Goal: Information Seeking & Learning: Learn about a topic

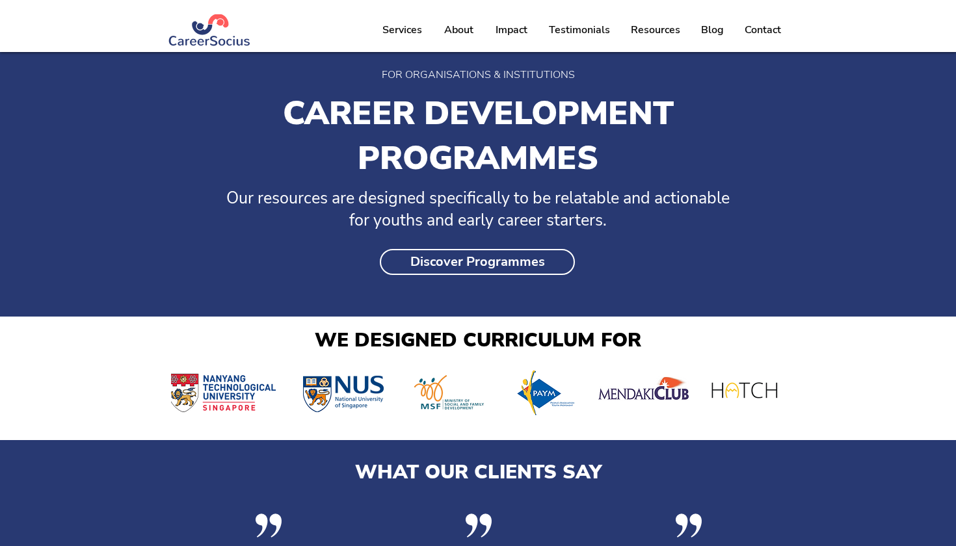
scroll to position [1408, 0]
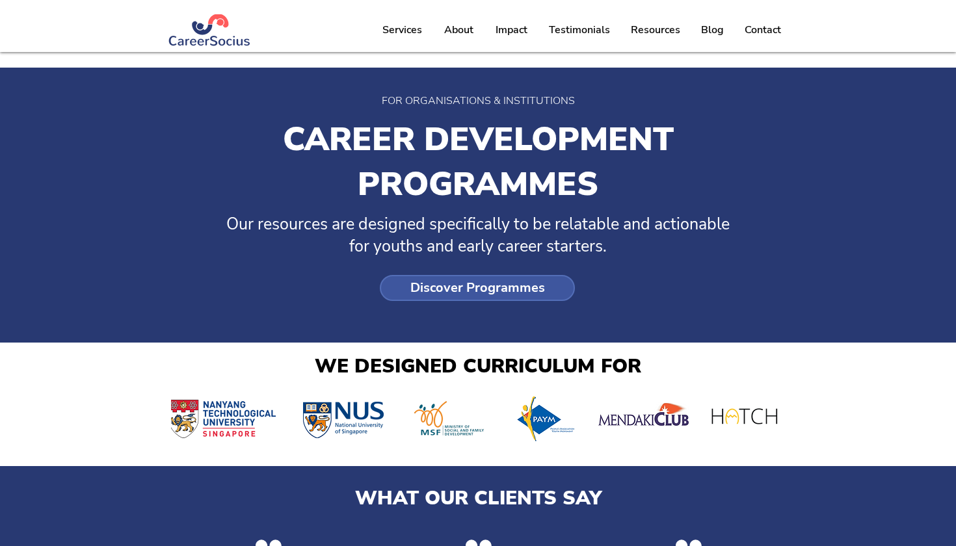
click at [464, 296] on span "Discover Programmes" at bounding box center [477, 288] width 135 height 16
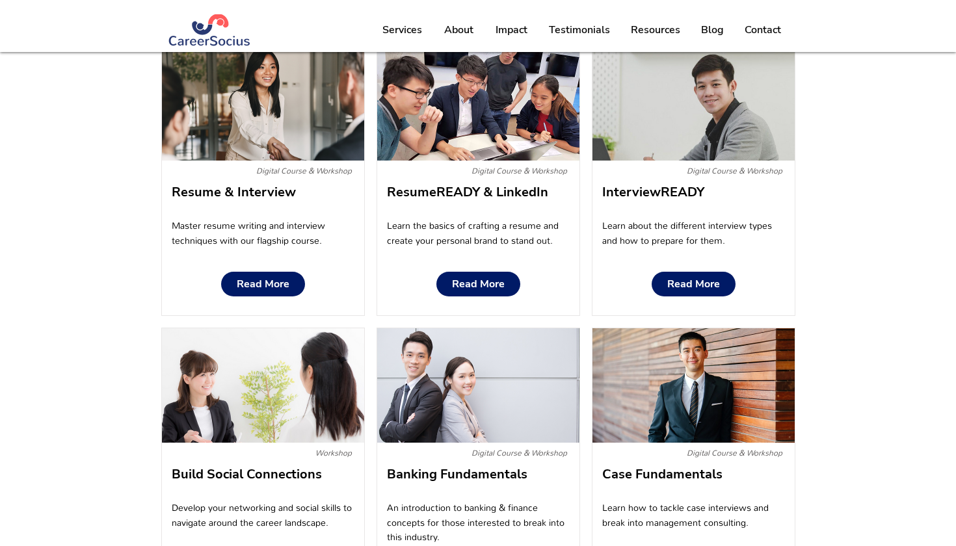
scroll to position [849, 0]
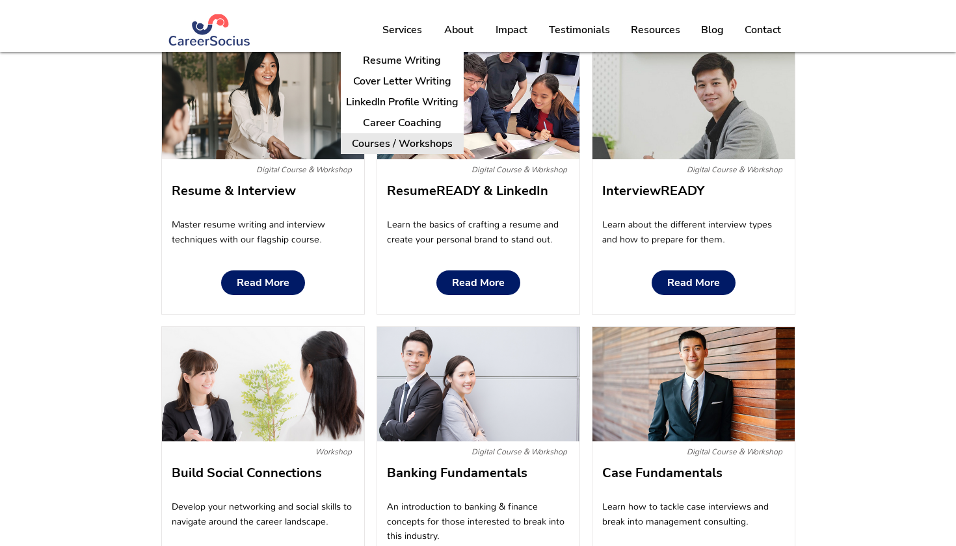
click at [428, 144] on p "Courses / Workshops" at bounding box center [401, 144] width 111 height 20
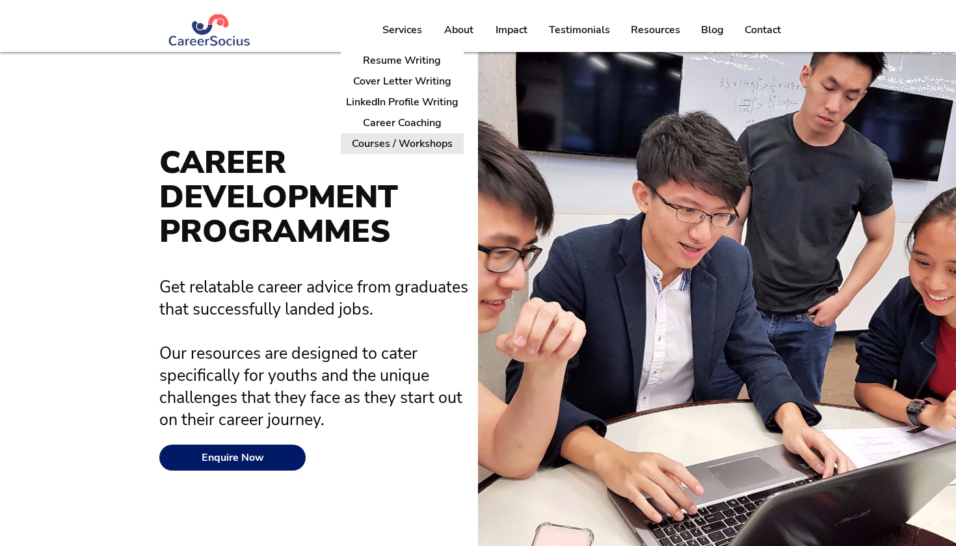
scroll to position [0, 0]
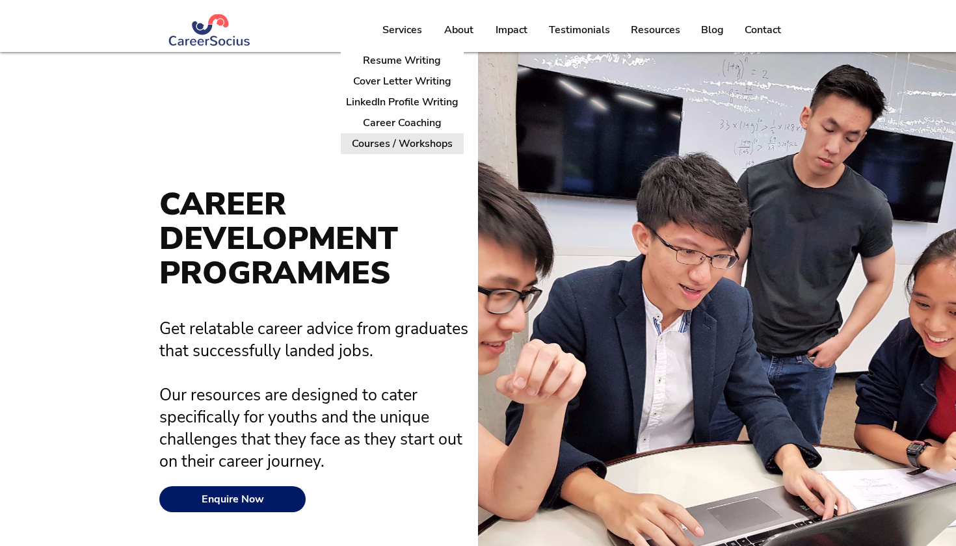
click at [428, 143] on p "Courses / Workshops" at bounding box center [401, 144] width 111 height 20
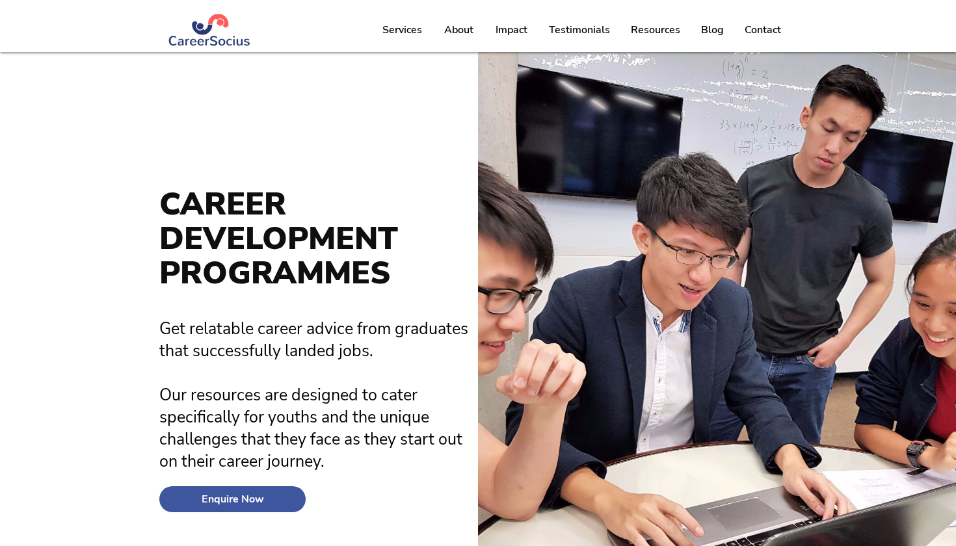
click at [255, 493] on span "Enquire Now" at bounding box center [233, 499] width 62 height 12
click at [254, 503] on span "Enquire Now" at bounding box center [233, 499] width 62 height 12
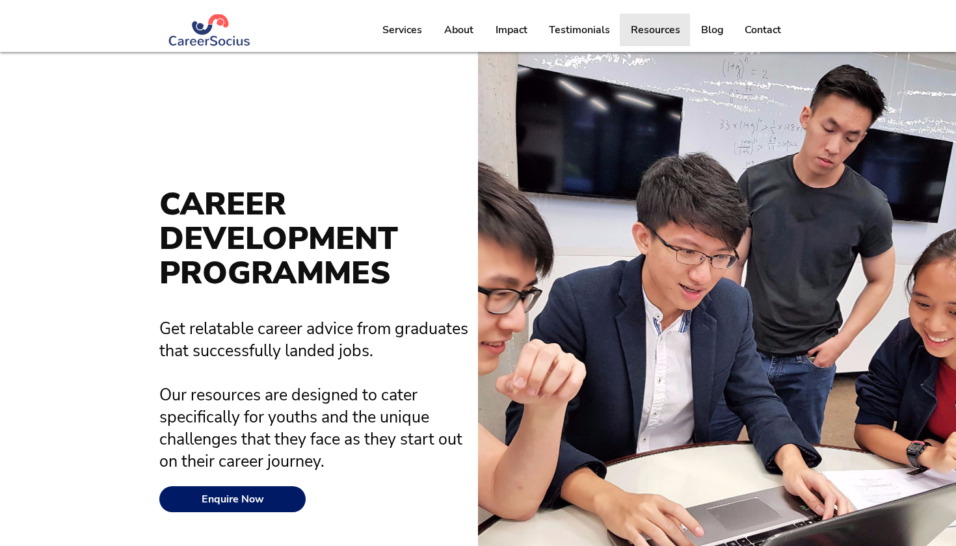
click at [651, 32] on p "Resources" at bounding box center [655, 30] width 62 height 33
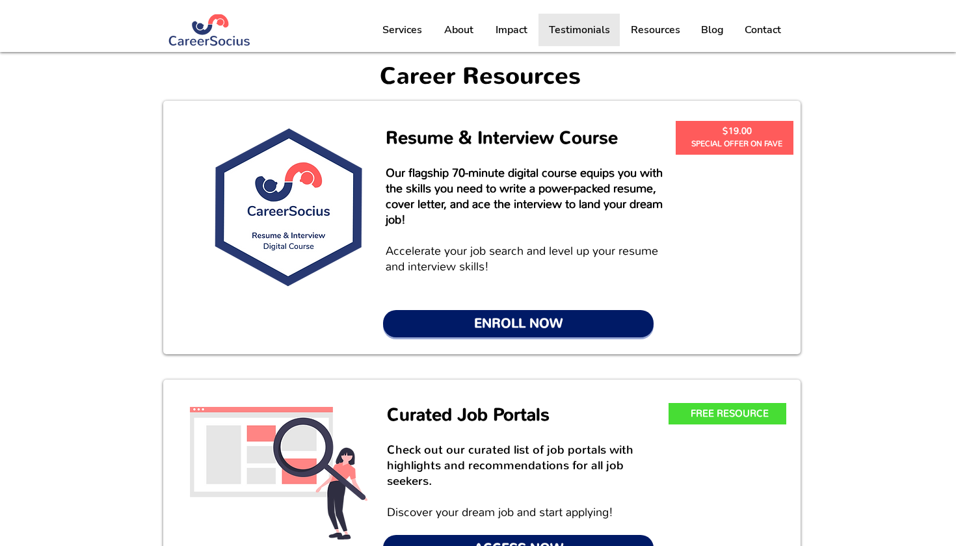
click at [582, 34] on p "Testimonials" at bounding box center [579, 30] width 74 height 33
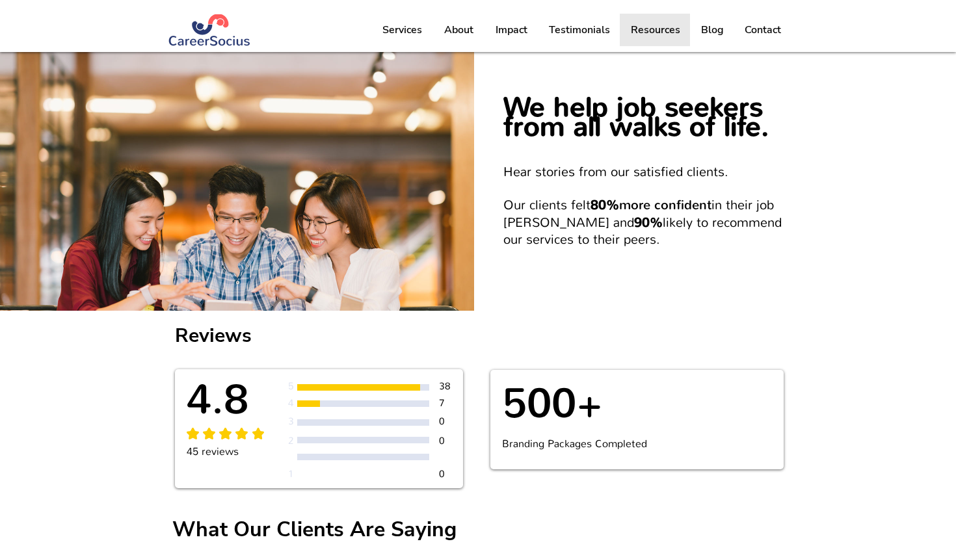
click at [658, 31] on p "Resources" at bounding box center [655, 30] width 62 height 33
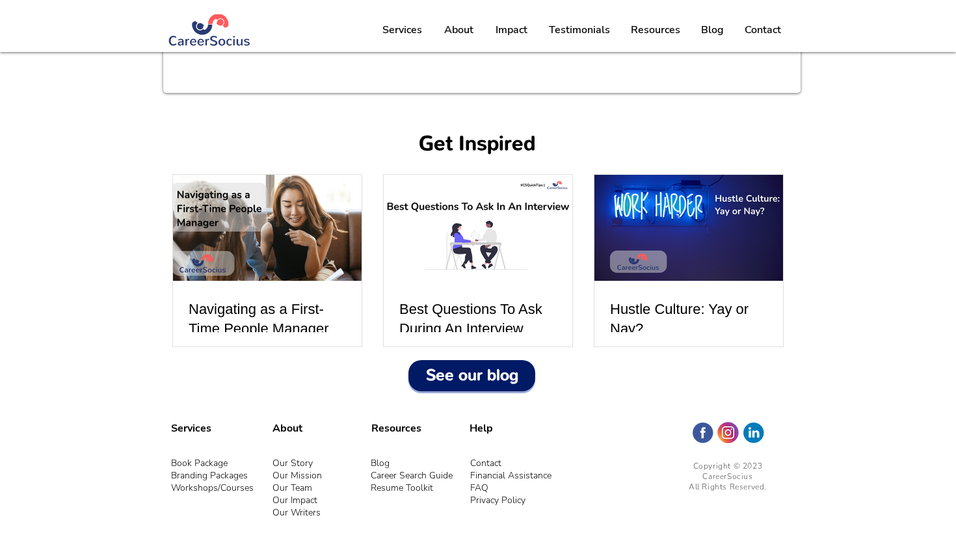
scroll to position [1413, 0]
click at [228, 491] on span "Workshops/Courses" at bounding box center [212, 488] width 83 height 12
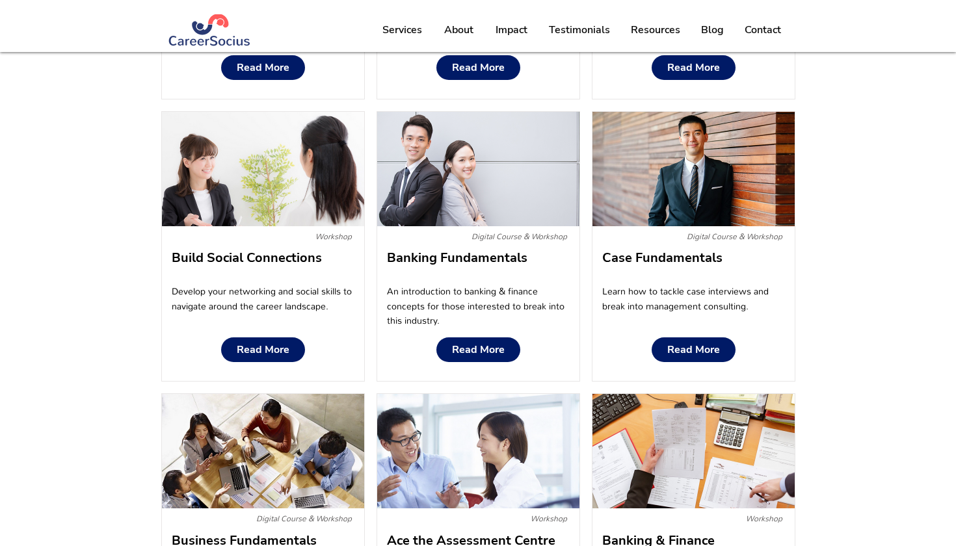
scroll to position [1065, 0]
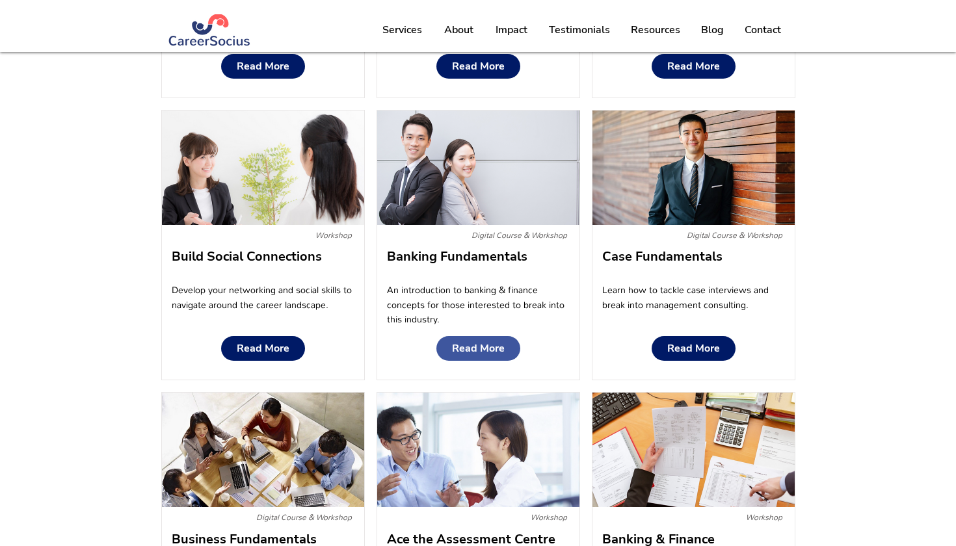
click at [486, 356] on link "Read More" at bounding box center [478, 348] width 84 height 25
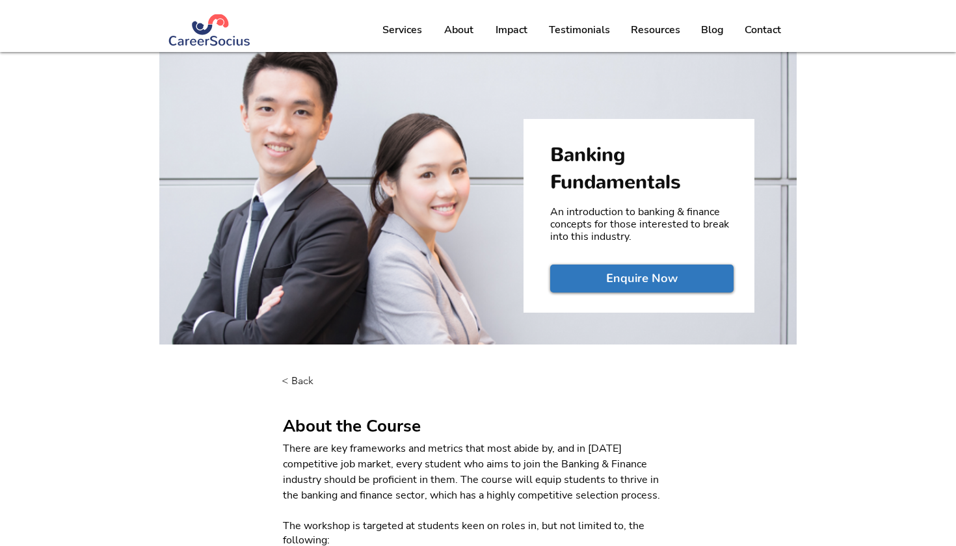
click at [616, 279] on span "Enquire Now" at bounding box center [642, 278] width 72 height 16
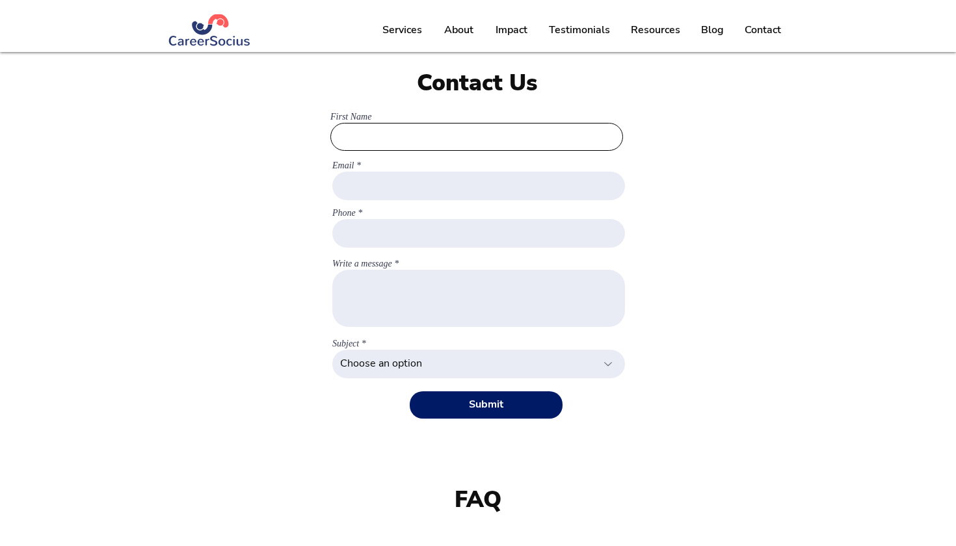
type input "Y"
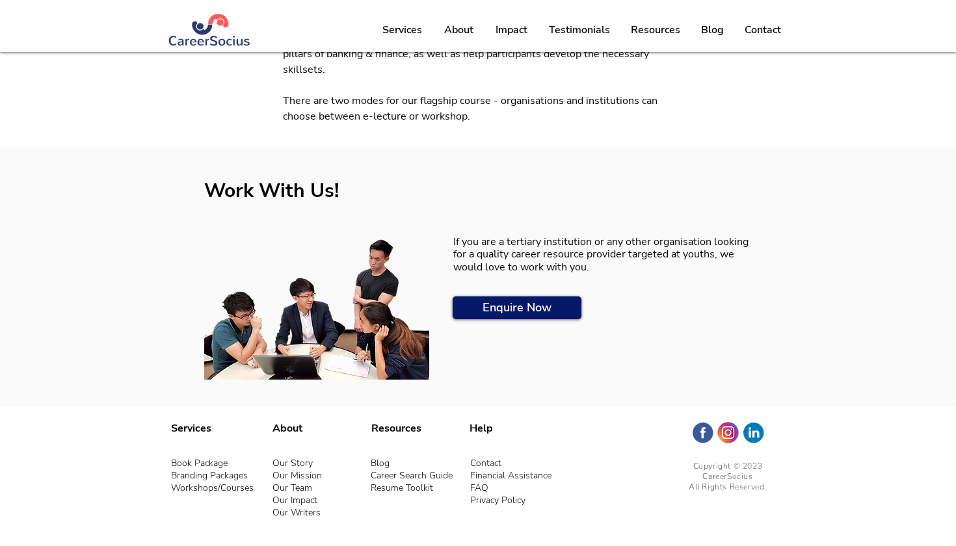
scroll to position [1086, 0]
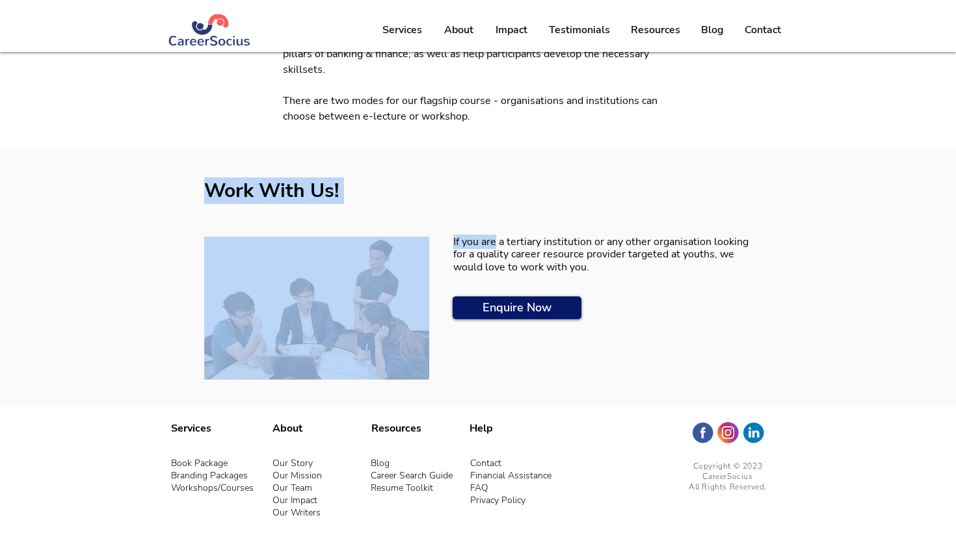
drag, startPoint x: 495, startPoint y: 246, endPoint x: 519, endPoint y: 279, distance: 41.0
click at [519, 279] on div "Work With Us! If you are a tertiary institution or any other organisation looki…" at bounding box center [478, 277] width 956 height 259
click at [519, 279] on div at bounding box center [478, 277] width 956 height 259
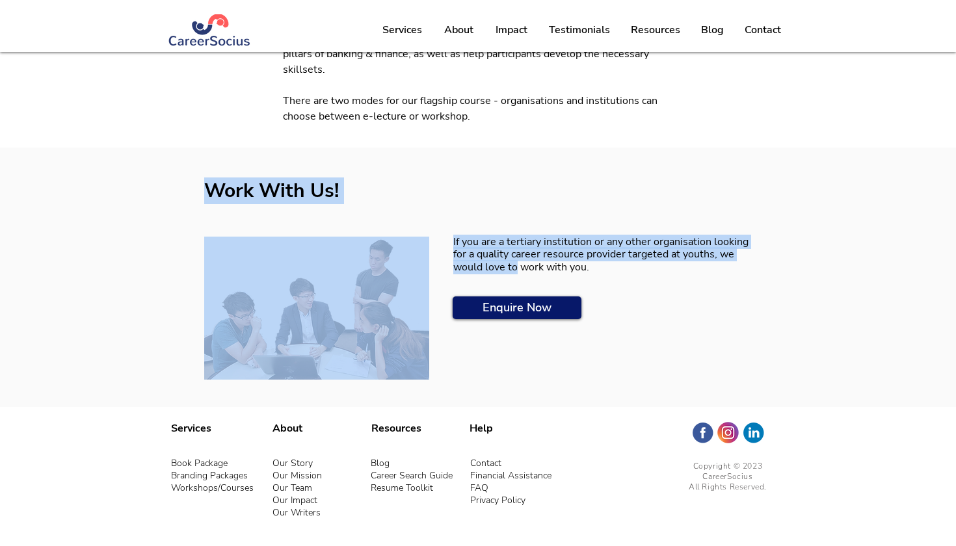
drag, startPoint x: 517, startPoint y: 267, endPoint x: 524, endPoint y: 278, distance: 13.4
click at [524, 278] on div "Work With Us! If you are a tertiary institution or any other organisation looki…" at bounding box center [478, 277] width 956 height 259
click at [524, 278] on div at bounding box center [478, 277] width 956 height 259
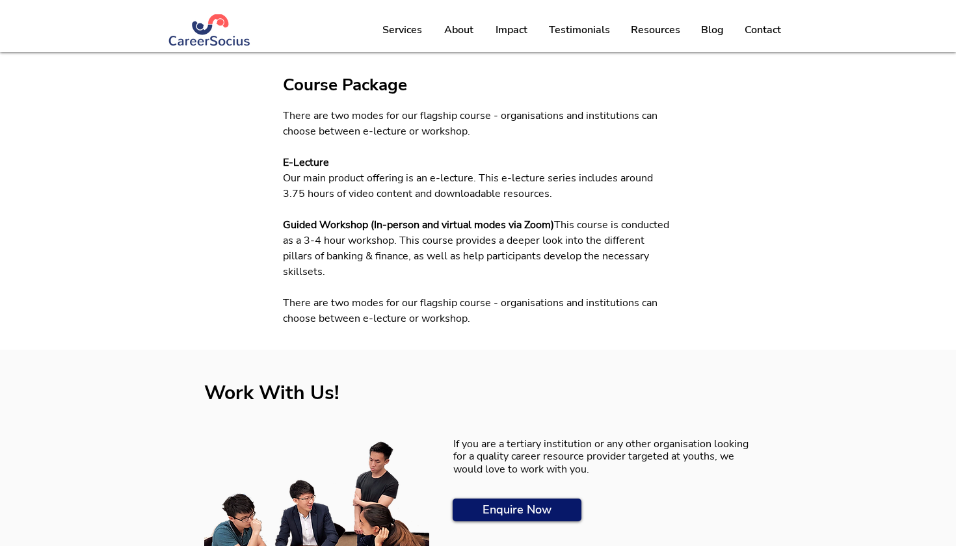
scroll to position [884, 0]
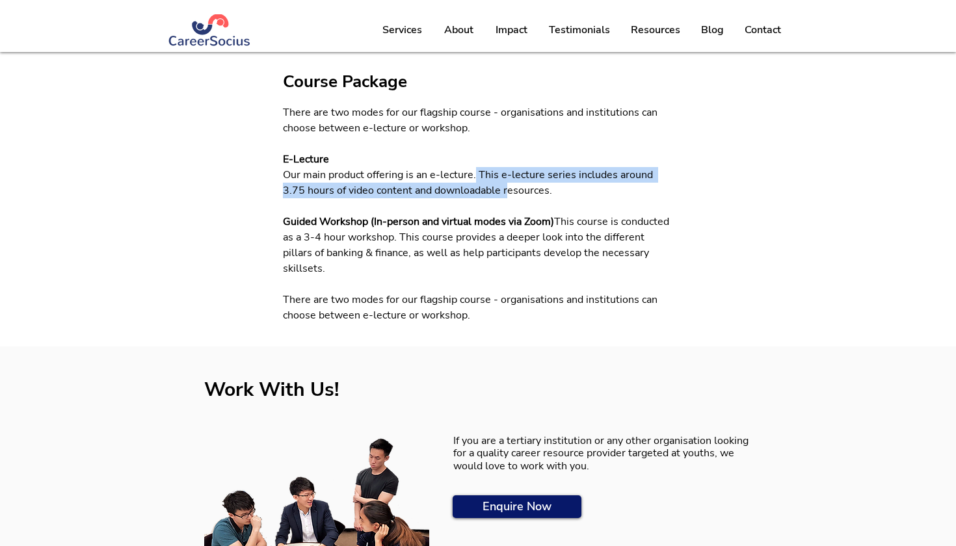
drag, startPoint x: 474, startPoint y: 175, endPoint x: 482, endPoint y: 196, distance: 22.8
click at [482, 196] on span "Our main product offering is an e-lecture. This e-lecture series includes aroun…" at bounding box center [469, 183] width 372 height 30
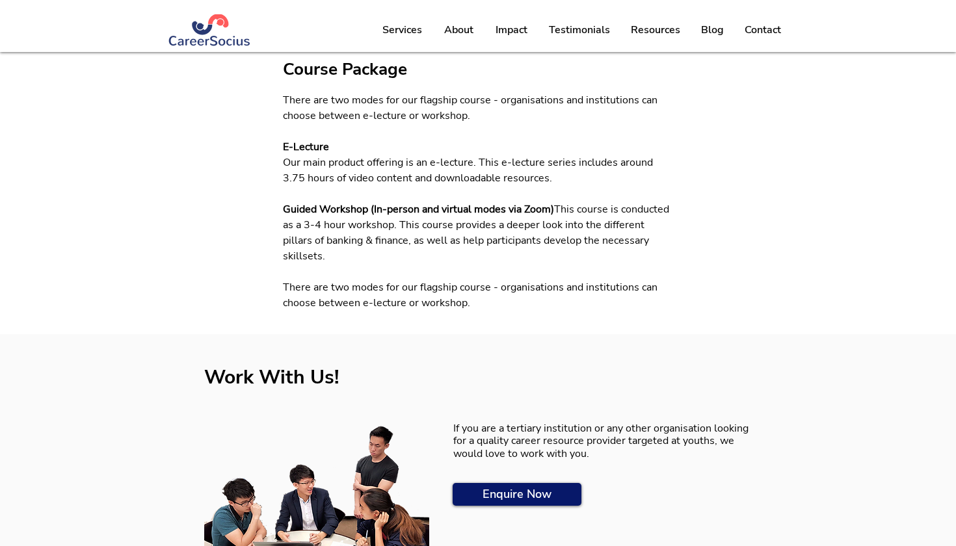
scroll to position [907, 0]
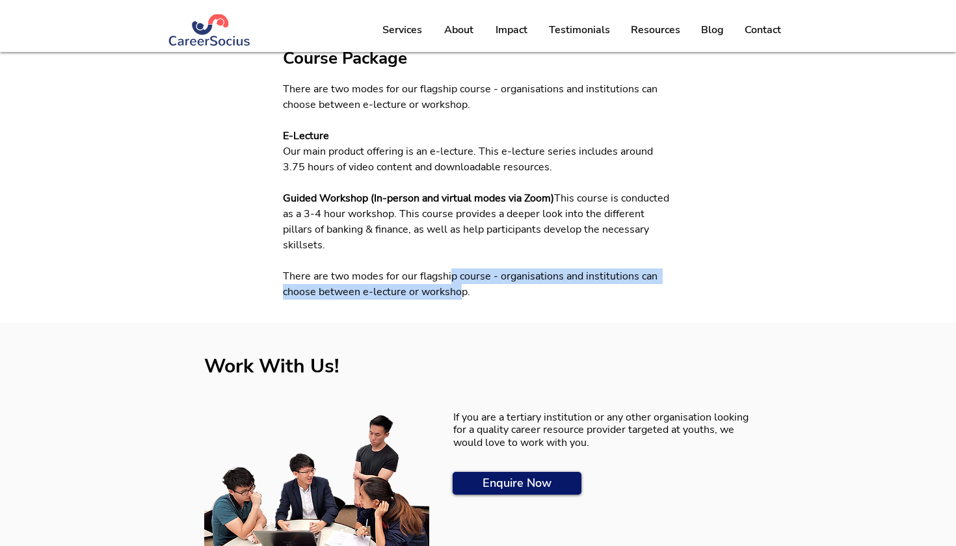
drag, startPoint x: 452, startPoint y: 283, endPoint x: 460, endPoint y: 300, distance: 18.0
click at [460, 299] on span "There are two modes for our flagship course - organisations and institutions ca…" at bounding box center [471, 284] width 377 height 30
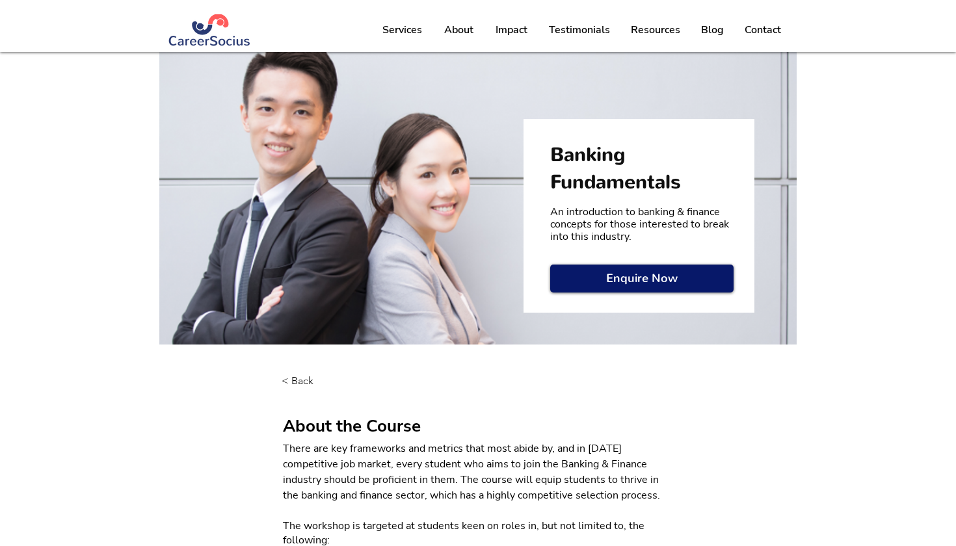
scroll to position [0, 0]
click at [607, 260] on div "main content" at bounding box center [638, 216] width 231 height 194
click at [605, 268] on link "Enquire Now" at bounding box center [641, 279] width 183 height 28
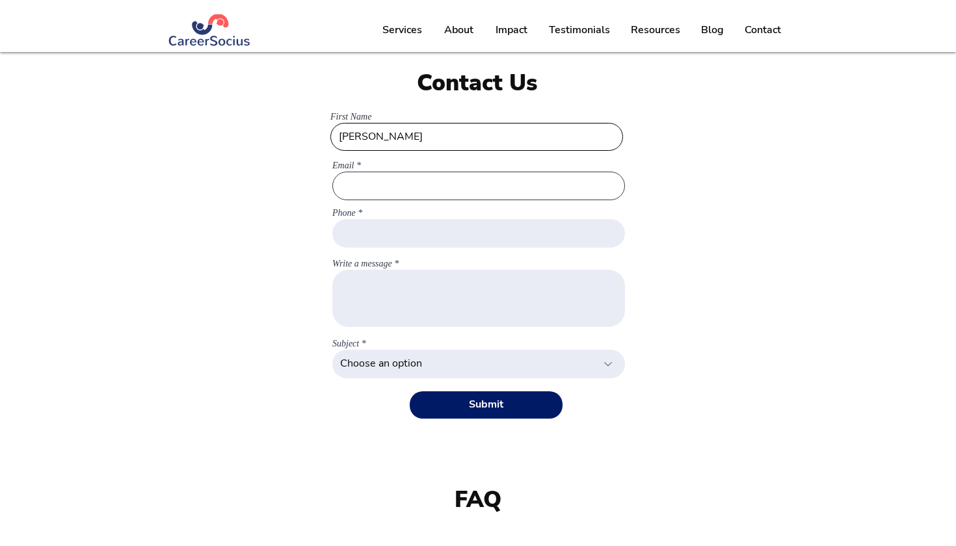
type input "[PERSON_NAME]"
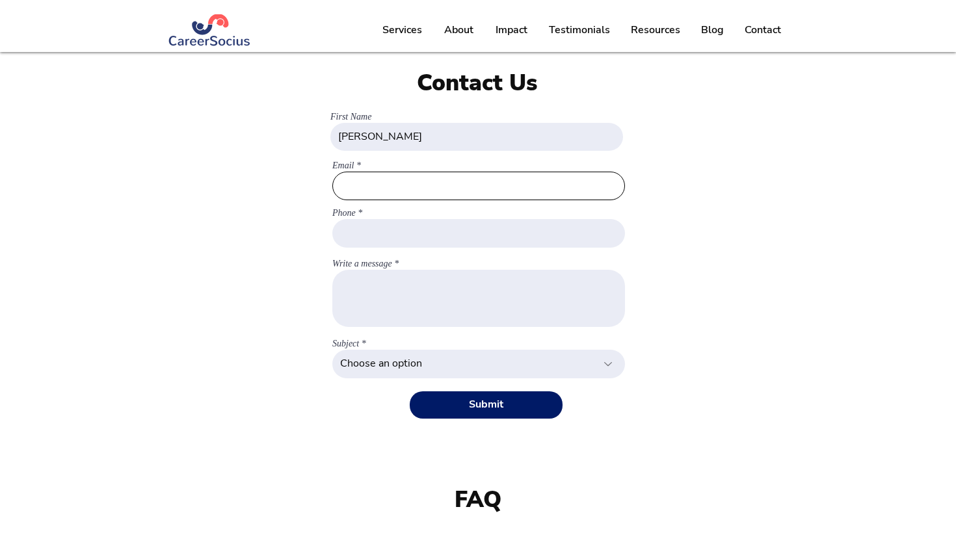
type input "O"
type input "3"
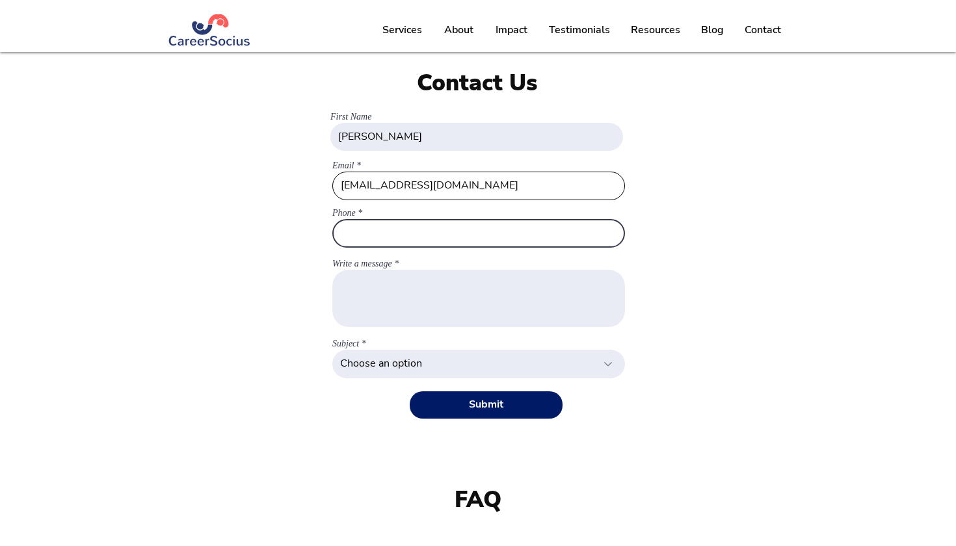
type input "[EMAIL_ADDRESS][DOMAIN_NAME]"
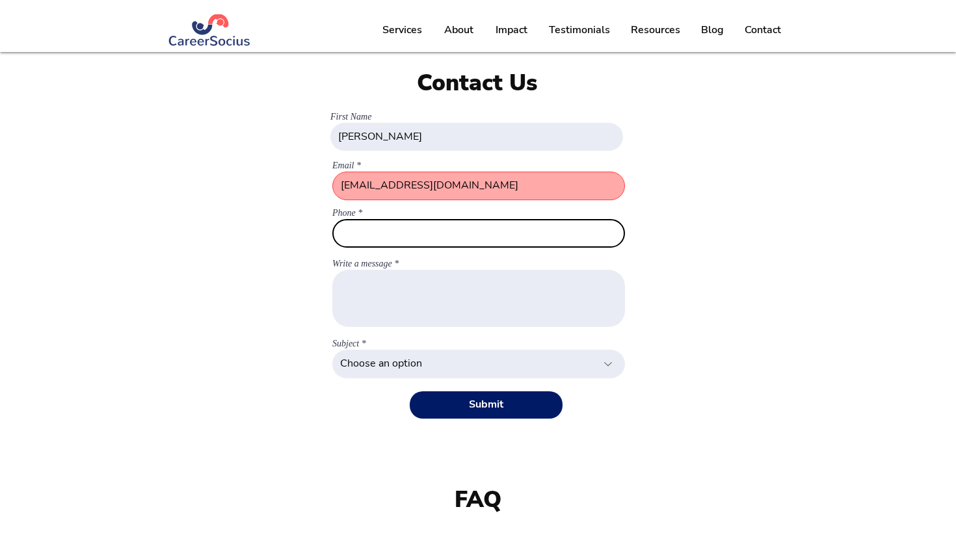
type input "+"
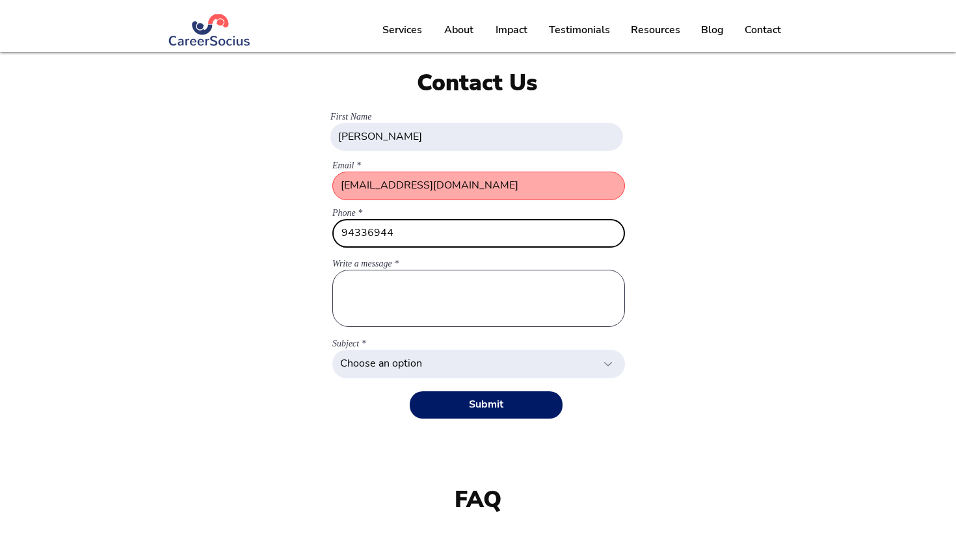
type input "94336944"
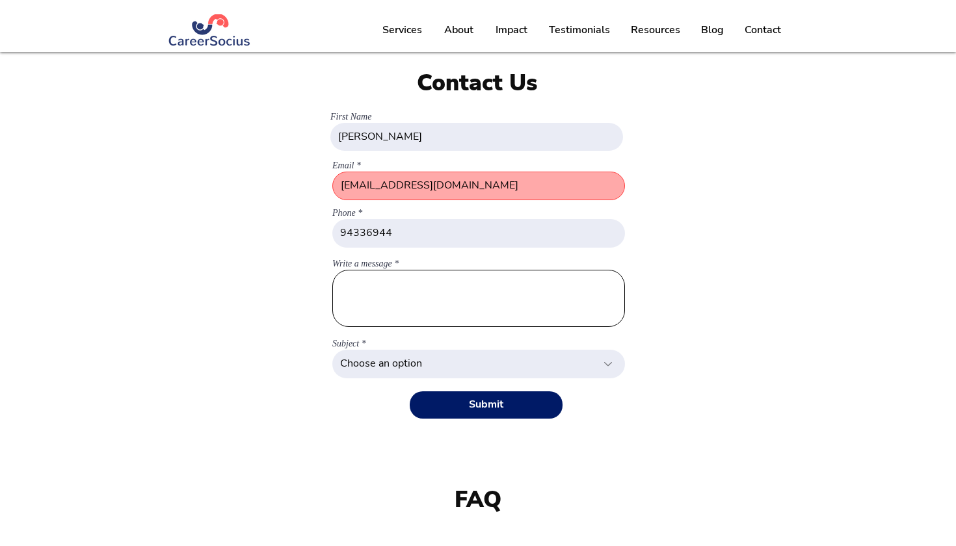
click at [434, 293] on textarea "Write a message" at bounding box center [478, 298] width 293 height 57
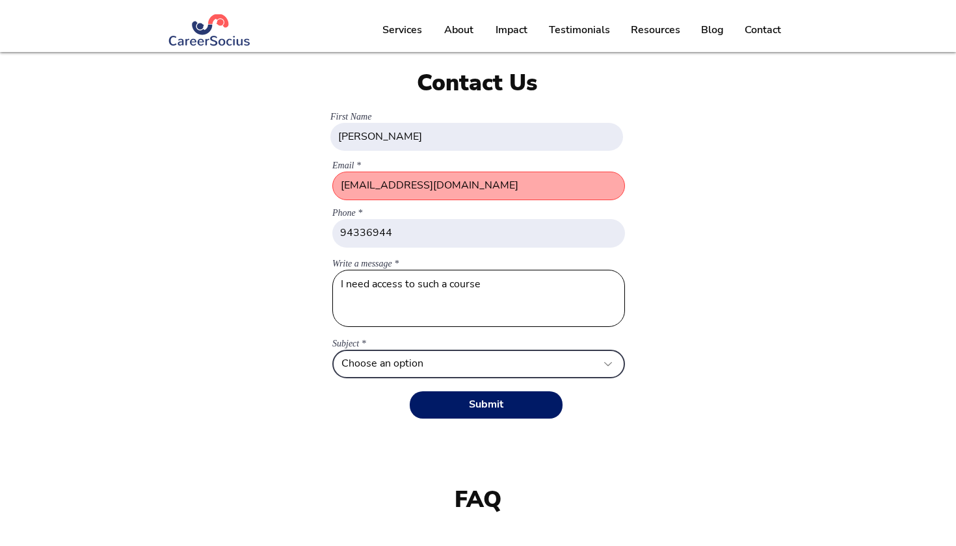
type textarea "I need access to such a course"
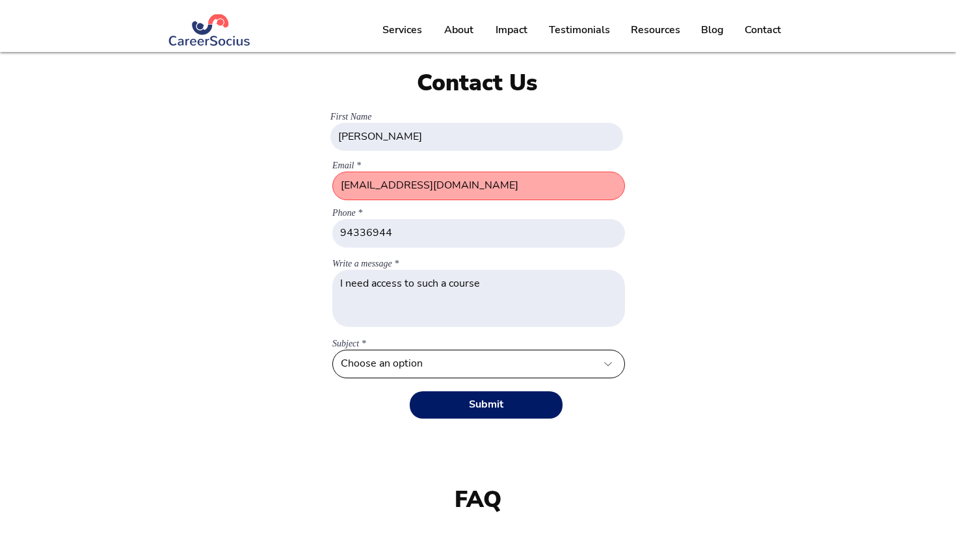
click at [433, 359] on select "Choose an option General Enquiry Partnerships Workshops" at bounding box center [478, 364] width 293 height 29
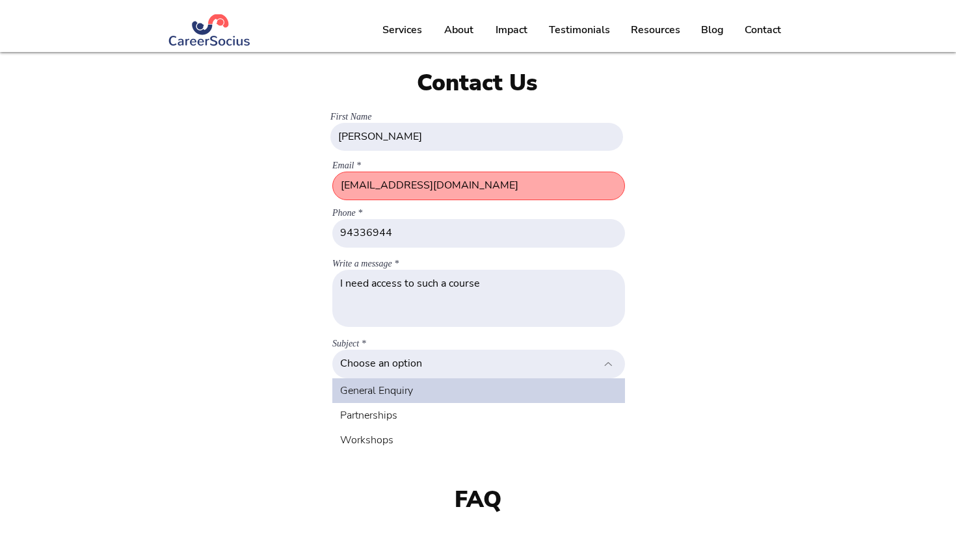
click at [434, 390] on div "General Enquiry" at bounding box center [478, 390] width 293 height 25
select select "General Enquiry"
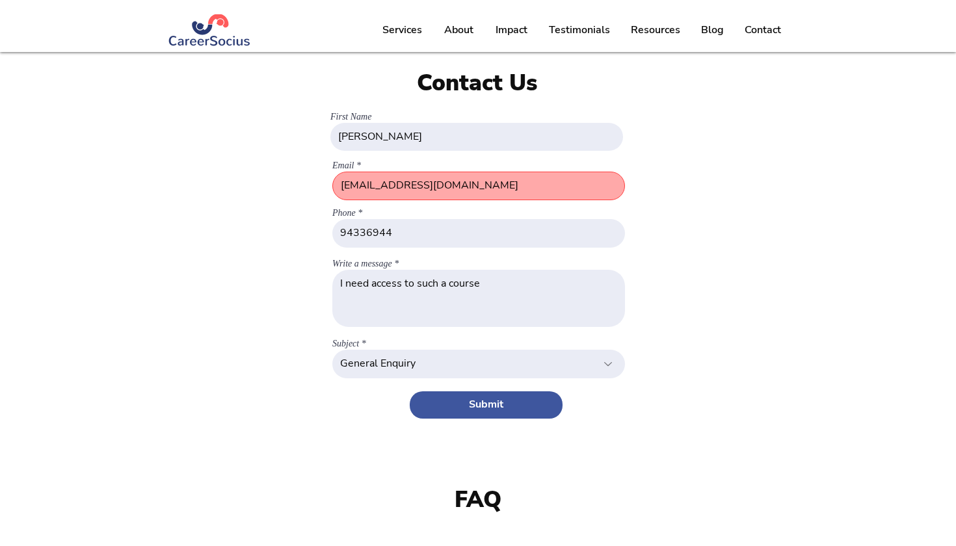
click at [477, 405] on span "Submit" at bounding box center [486, 404] width 34 height 12
select select
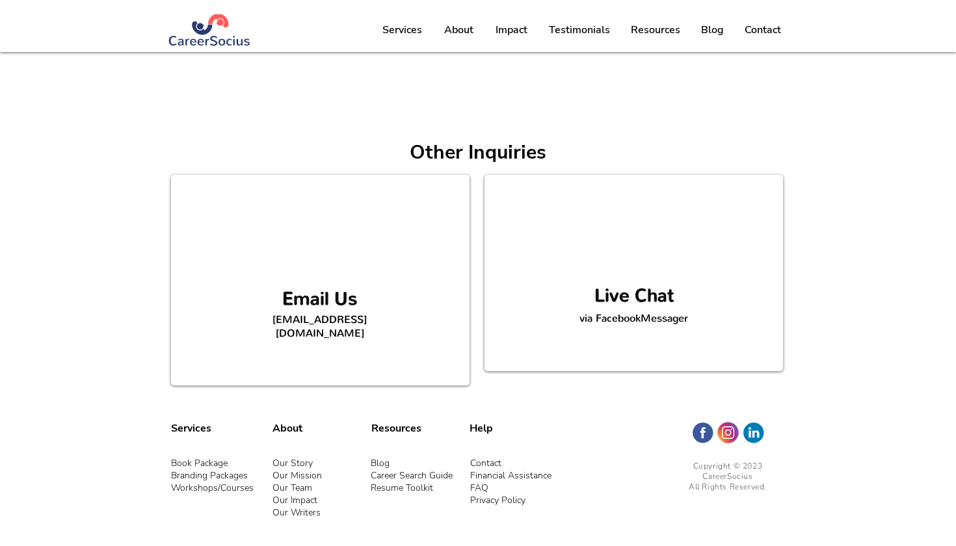
scroll to position [796, 0]
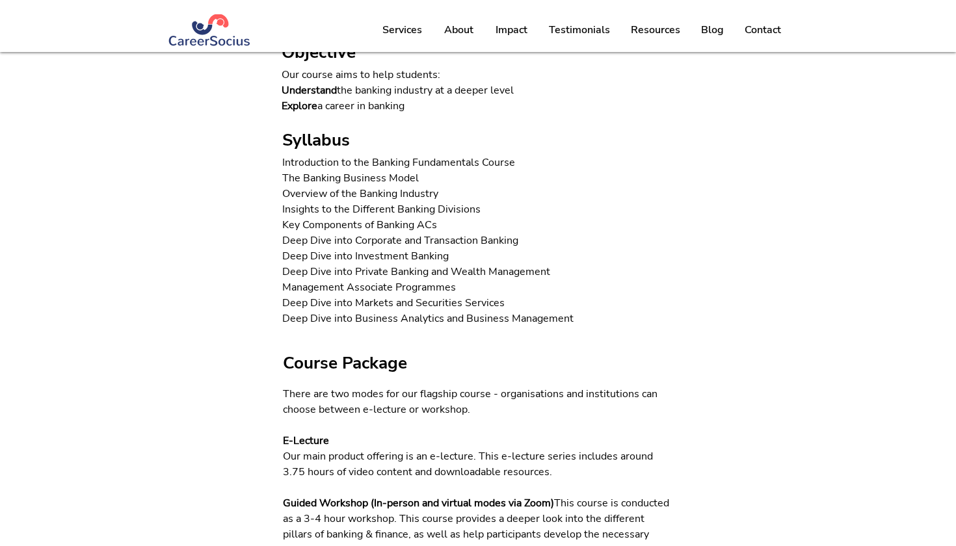
scroll to position [604, 0]
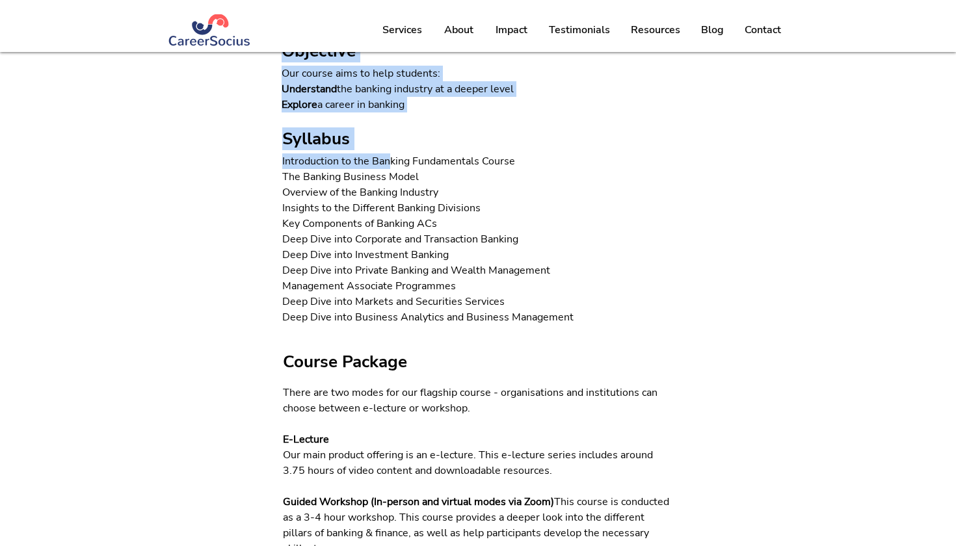
drag, startPoint x: 387, startPoint y: 159, endPoint x: 523, endPoint y: 349, distance: 233.6
click at [523, 349] on div "< Back About the Course There are key frameworks and metrics that most abide by…" at bounding box center [478, 184] width 956 height 887
click at [523, 350] on div at bounding box center [478, 184] width 956 height 887
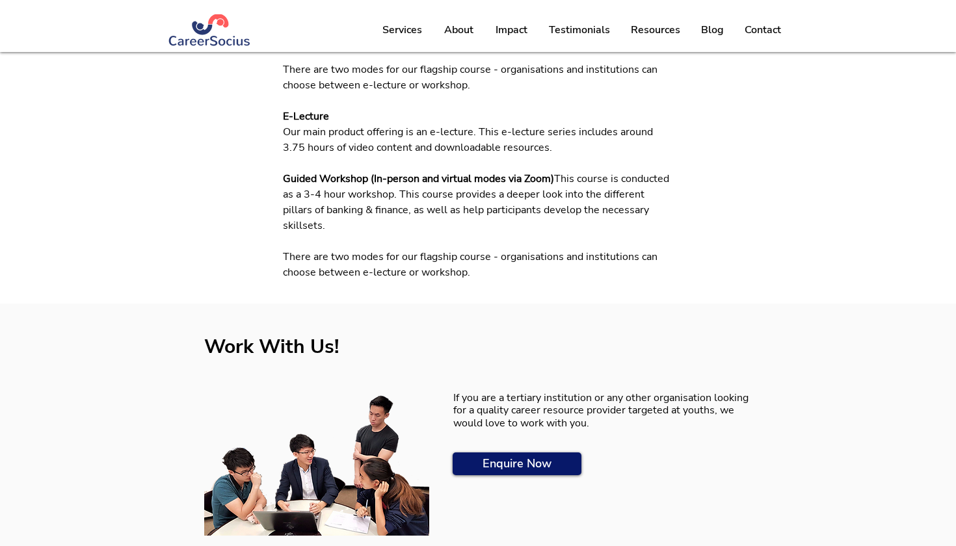
scroll to position [913, 0]
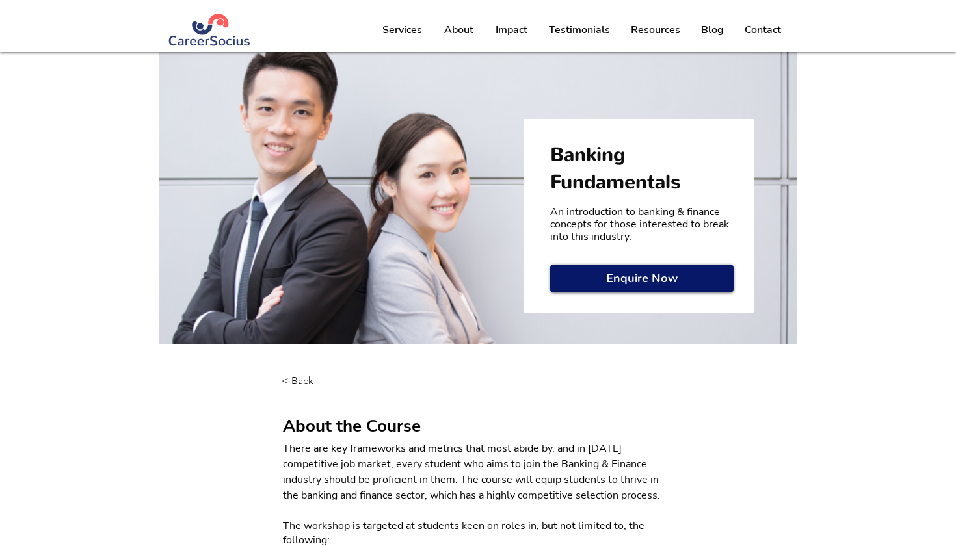
click at [311, 234] on img "main content" at bounding box center [477, 201] width 637 height 298
click at [270, 150] on img "main content" at bounding box center [477, 201] width 637 height 298
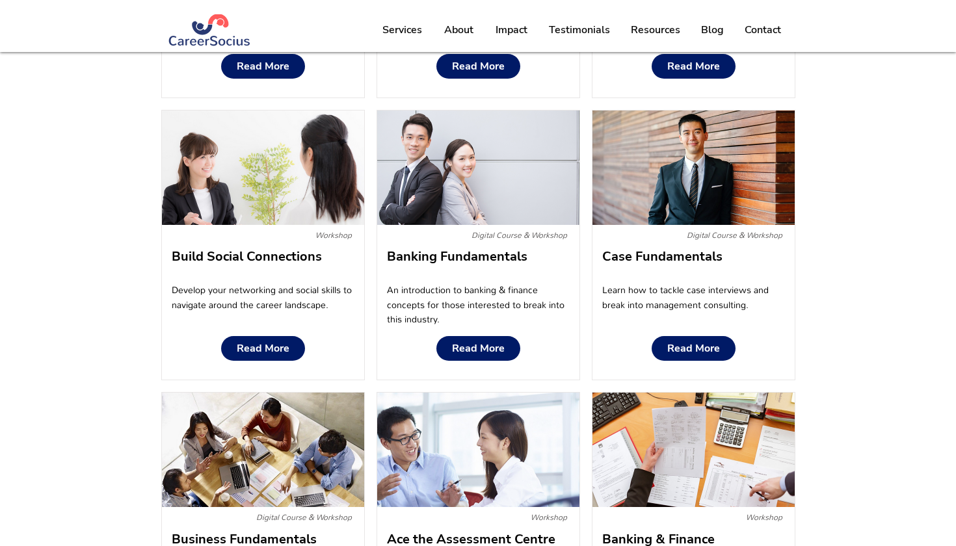
scroll to position [1075, 0]
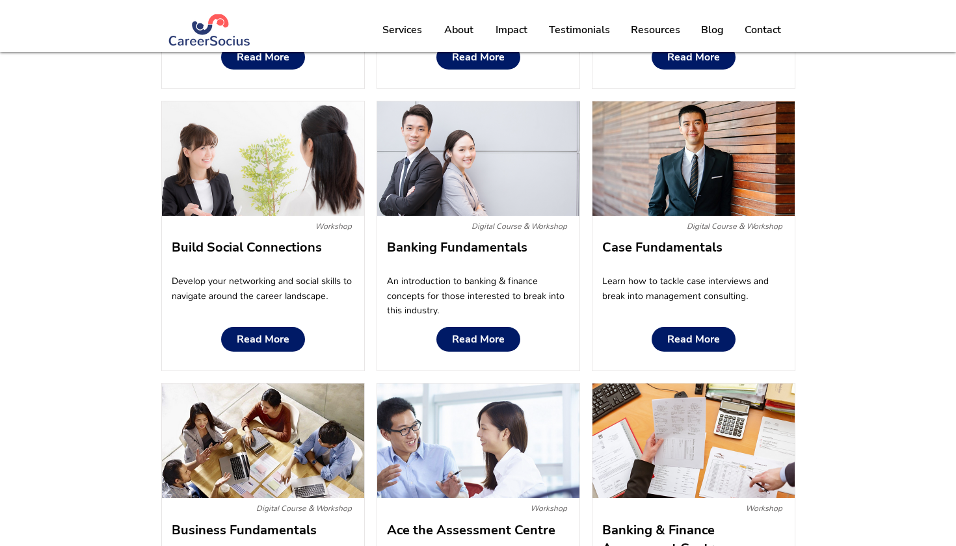
click at [495, 192] on img at bounding box center [478, 158] width 203 height 114
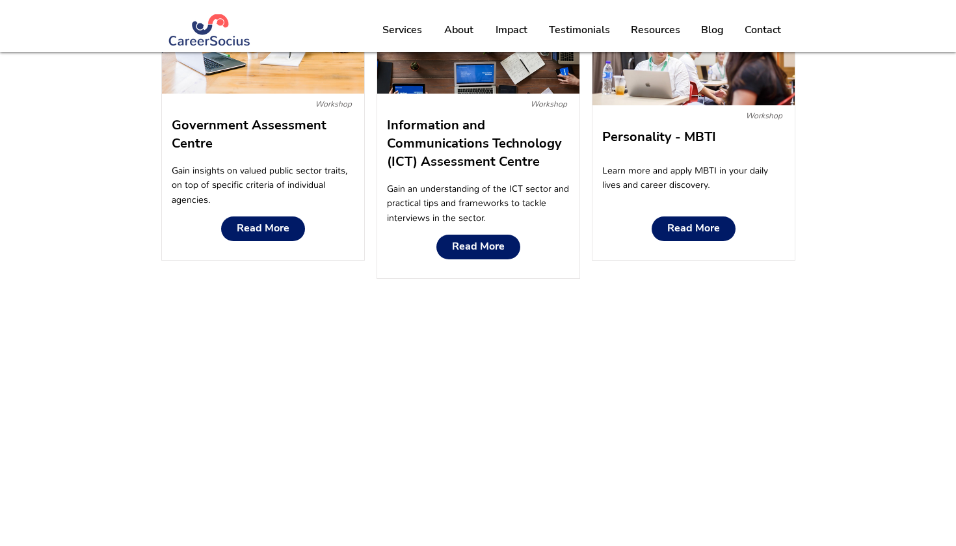
scroll to position [1758, 0]
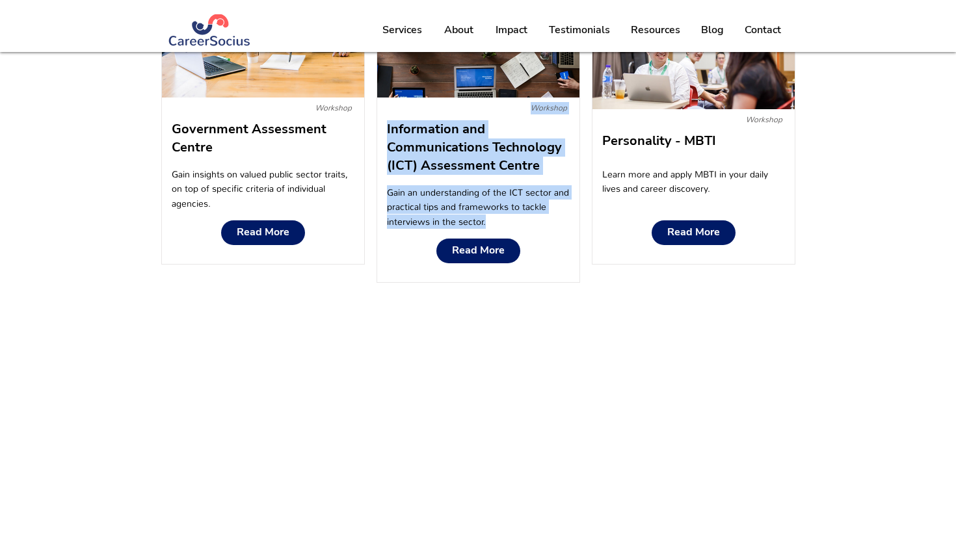
click at [491, 255] on div "Workshop Information and Communications Technology (ICT) Assessment Centre Gain…" at bounding box center [477, 132] width 203 height 300
click at [255, 231] on span "Read More" at bounding box center [263, 232] width 53 height 12
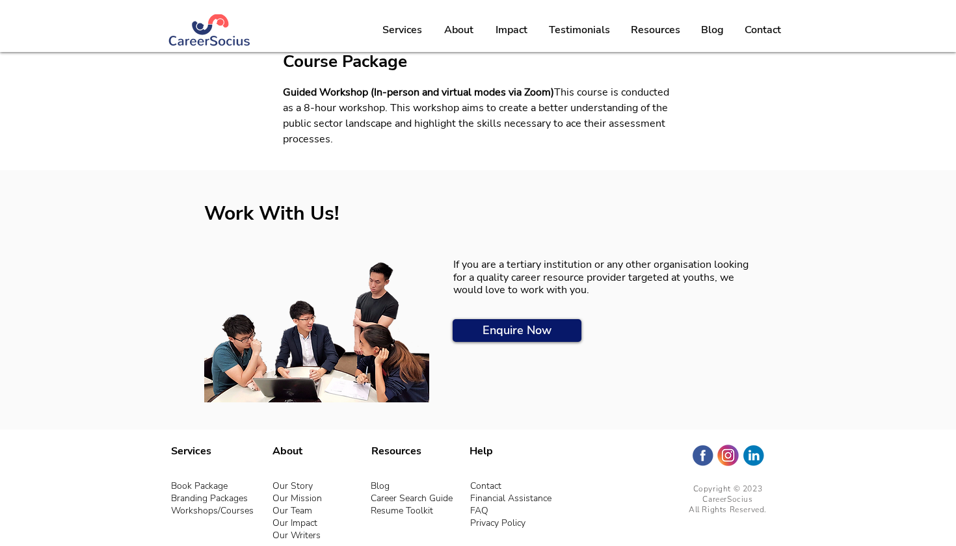
scroll to position [773, 0]
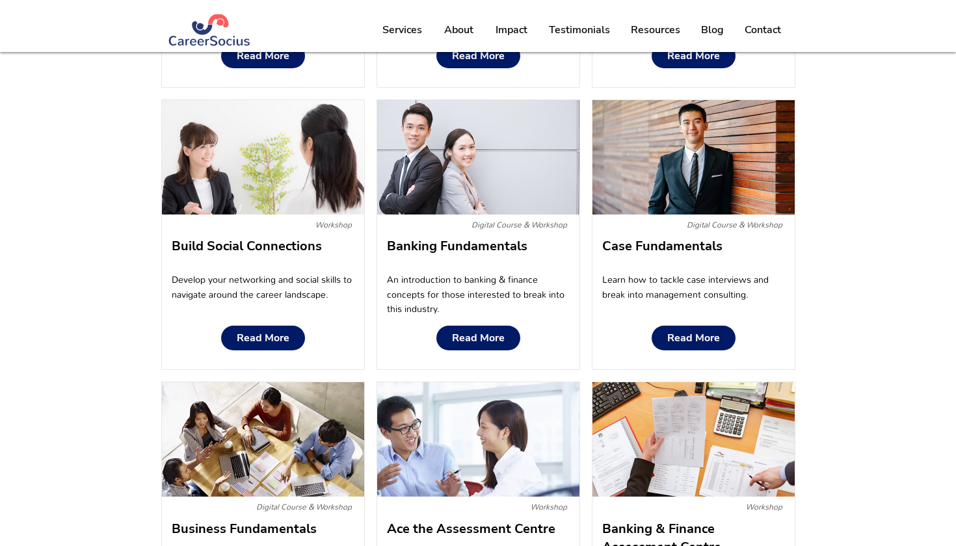
scroll to position [1078, 0]
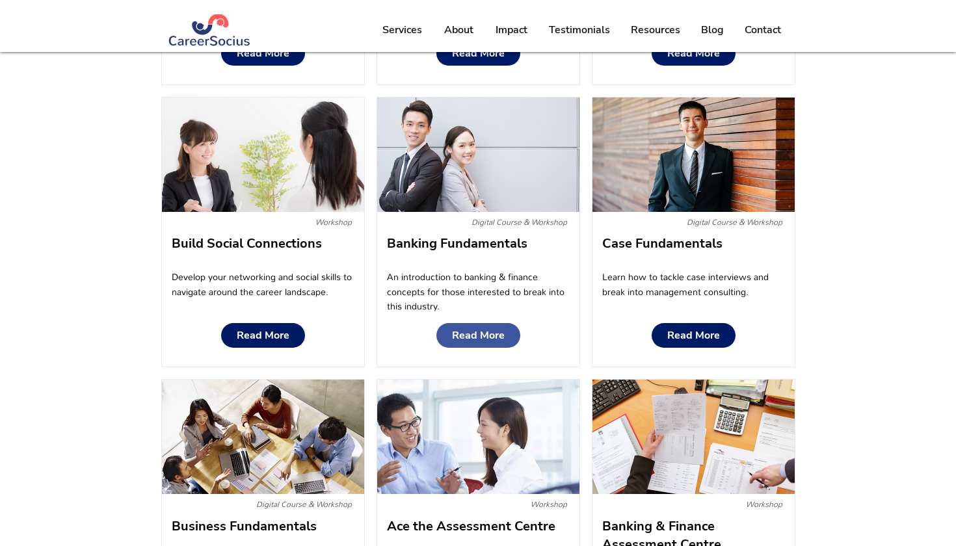
click at [476, 335] on span "Read More" at bounding box center [478, 336] width 53 height 12
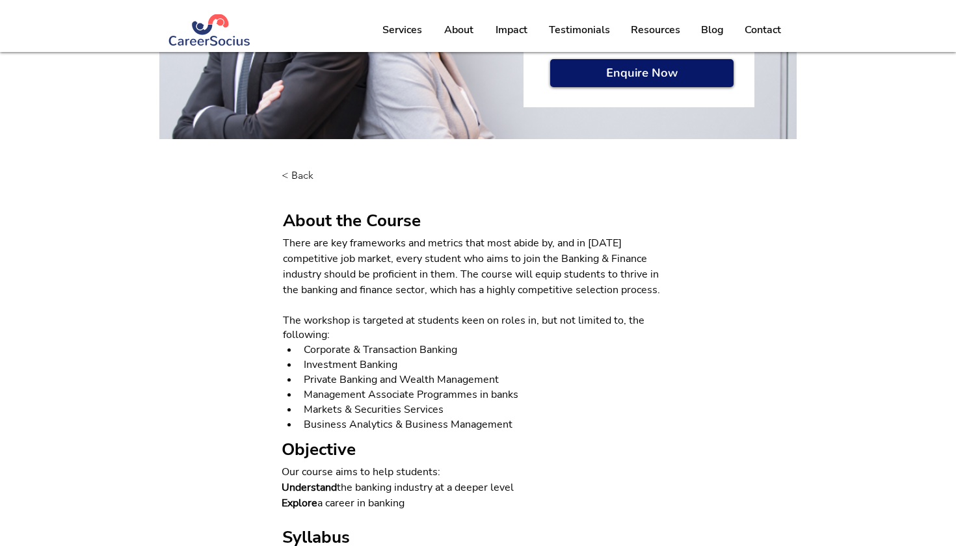
scroll to position [212, 0]
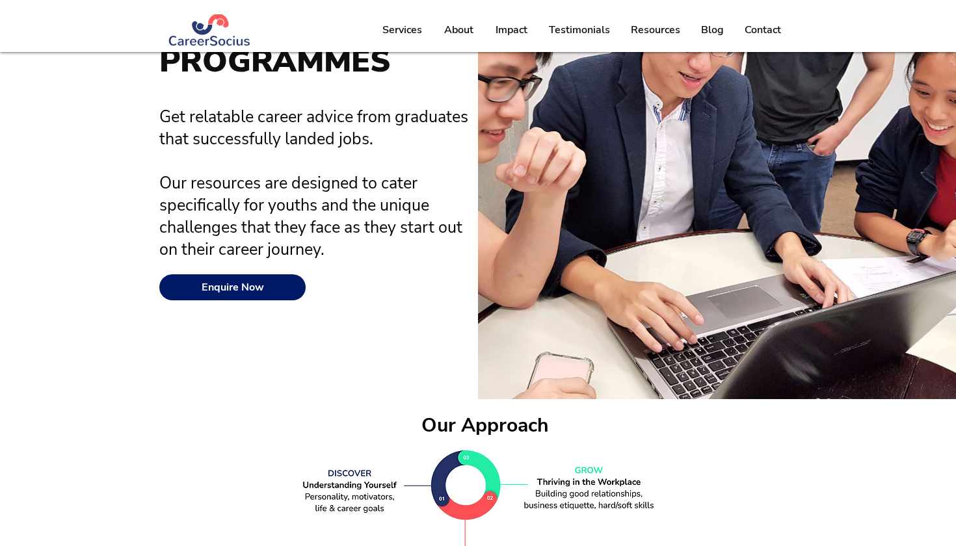
scroll to position [1078, 0]
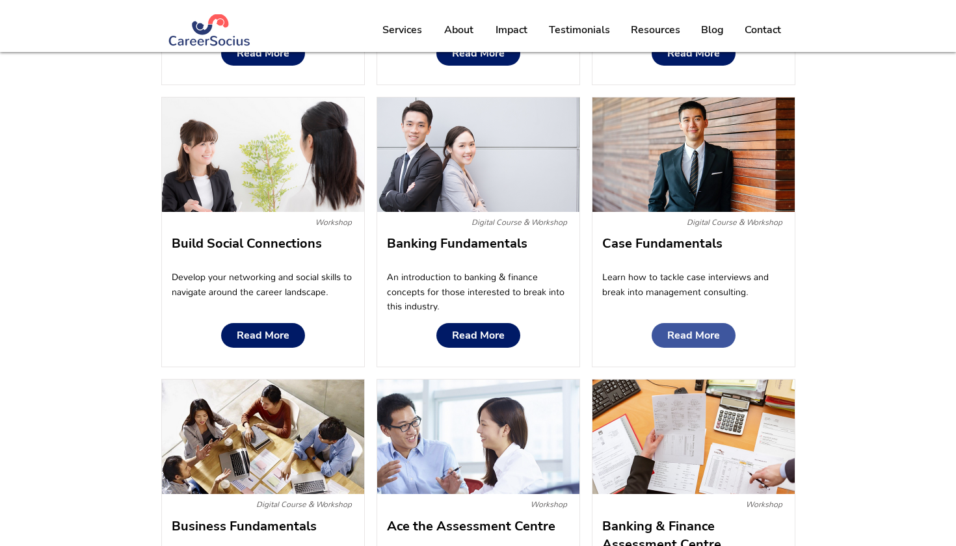
click at [680, 333] on span "Read More" at bounding box center [693, 336] width 53 height 12
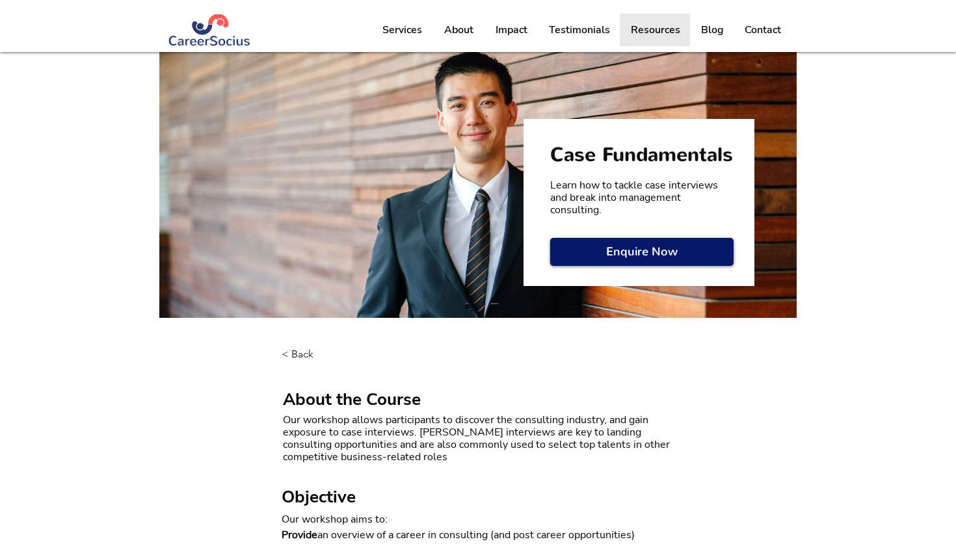
click at [627, 26] on p "Resources" at bounding box center [655, 30] width 62 height 33
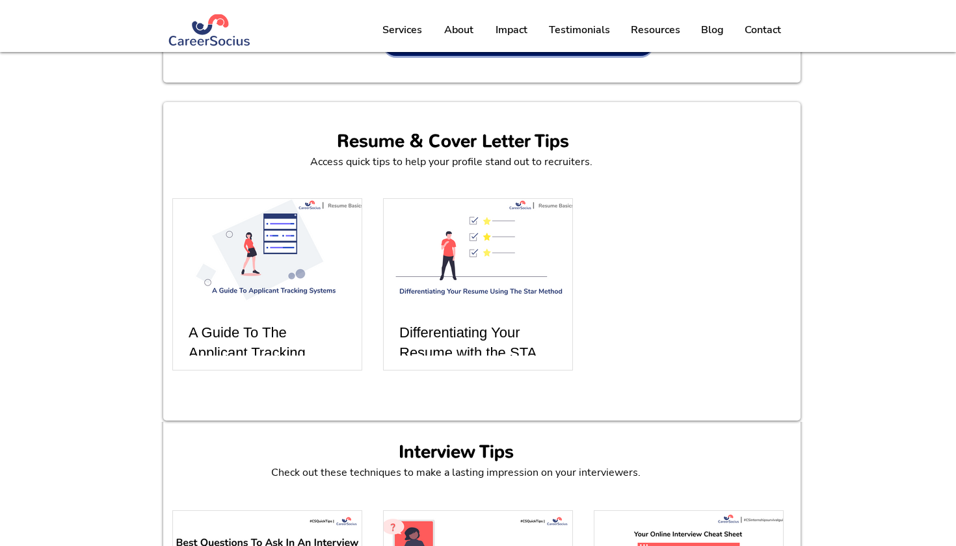
scroll to position [36, 0]
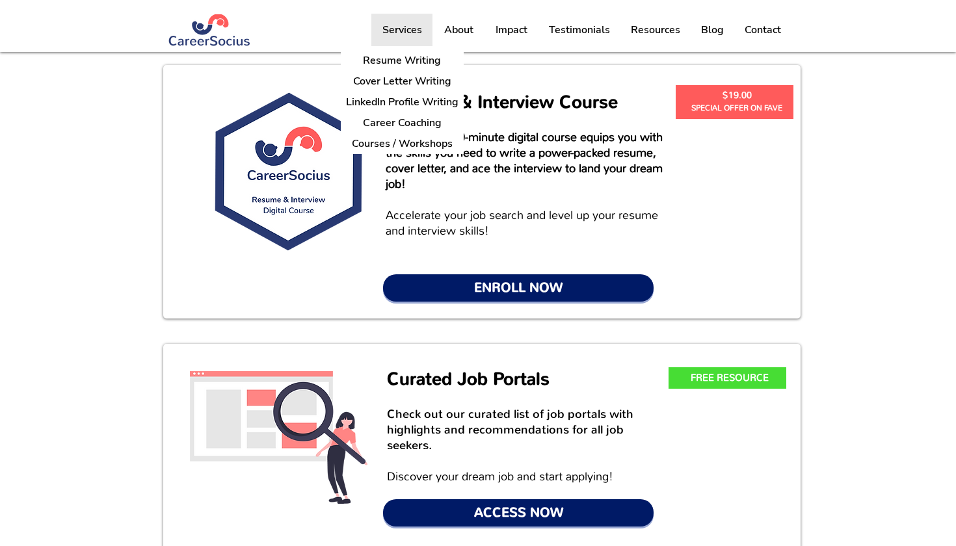
click at [417, 27] on p "Services" at bounding box center [402, 30] width 53 height 33
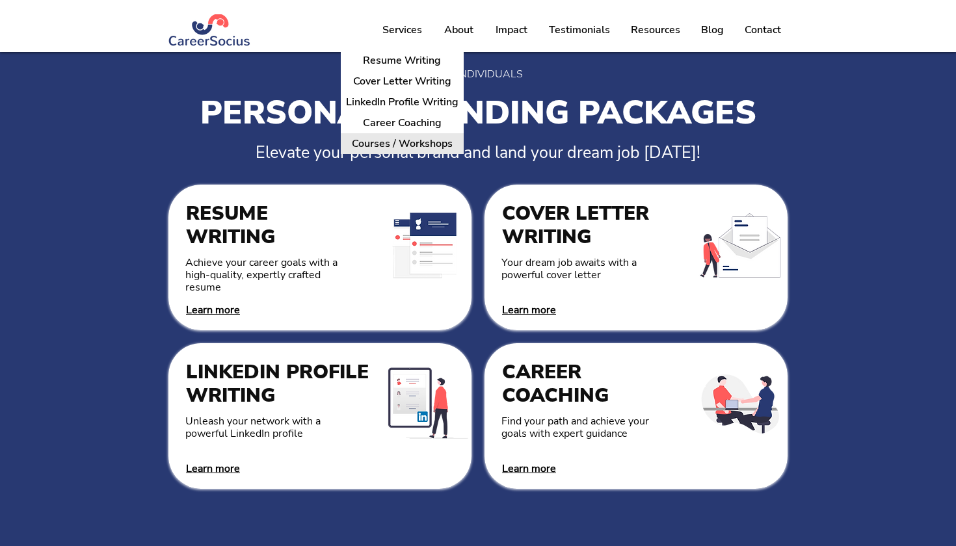
click at [430, 141] on p "Courses / Workshops" at bounding box center [401, 144] width 111 height 20
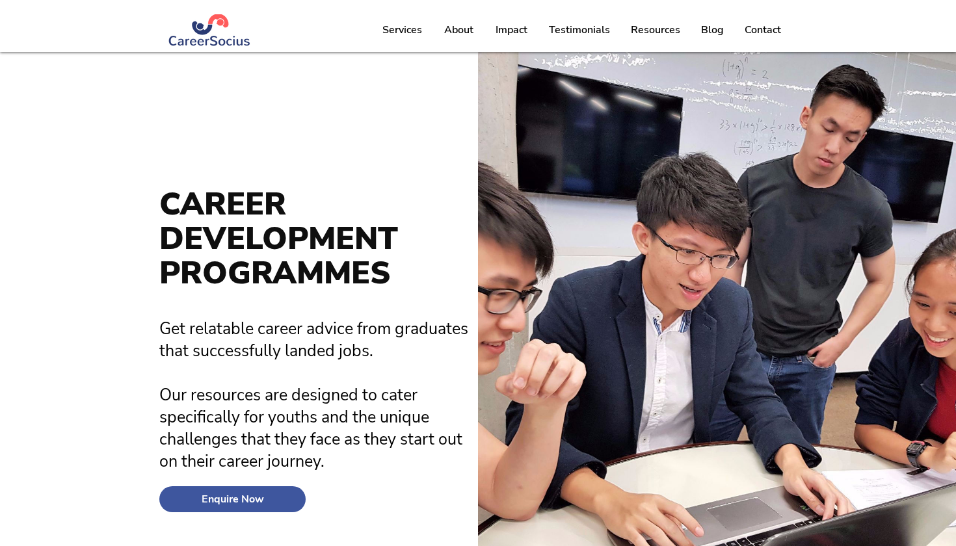
click at [256, 499] on span "Enquire Now" at bounding box center [233, 499] width 62 height 12
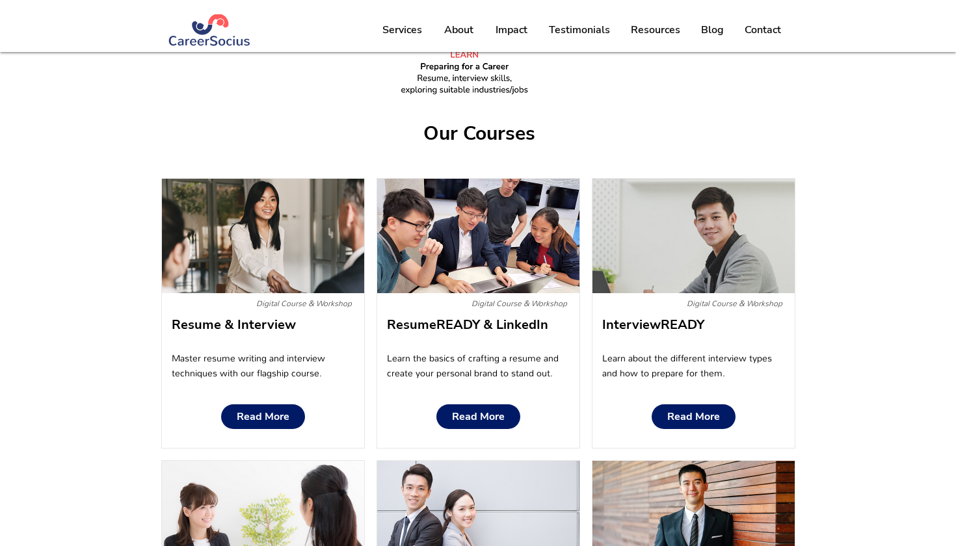
scroll to position [726, 0]
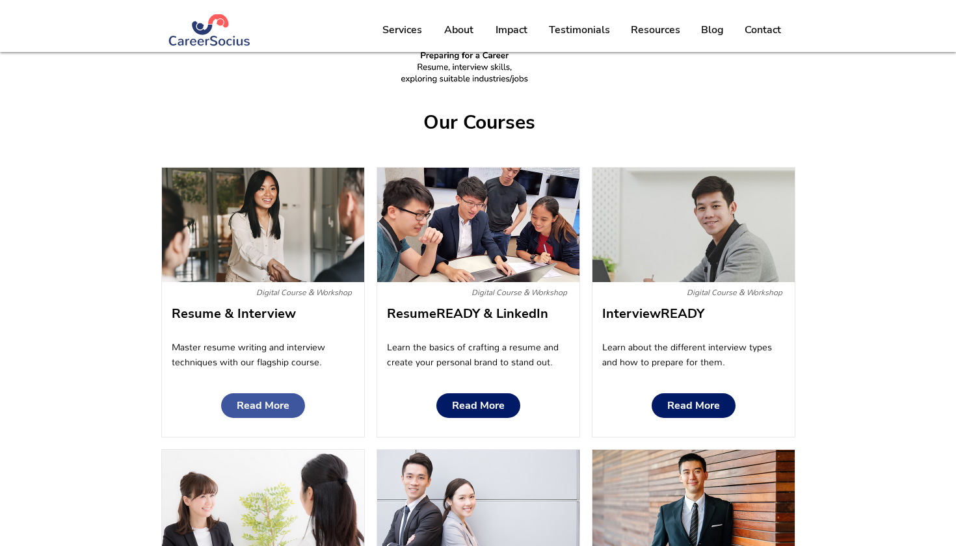
click at [272, 397] on link "Read More" at bounding box center [263, 405] width 84 height 25
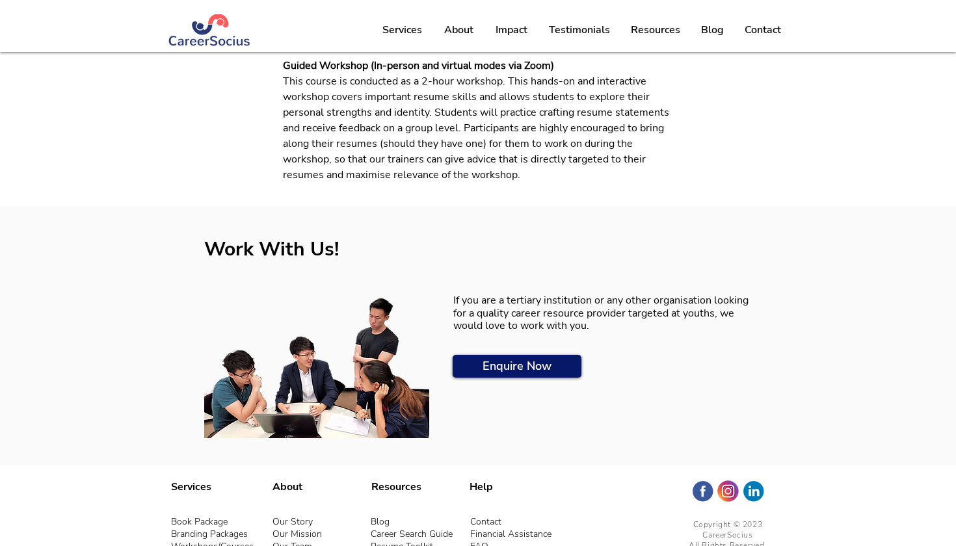
scroll to position [881, 0]
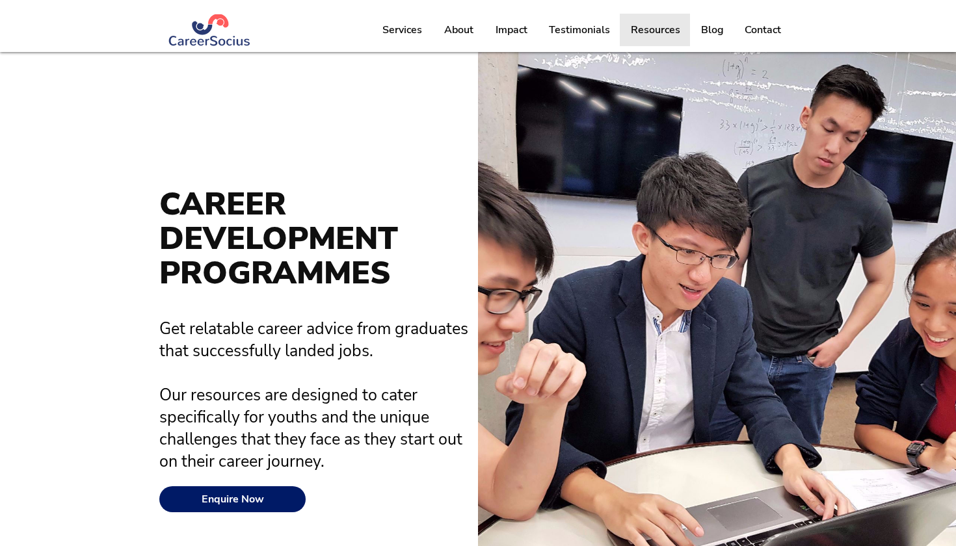
click at [669, 29] on p "Resources" at bounding box center [655, 30] width 62 height 33
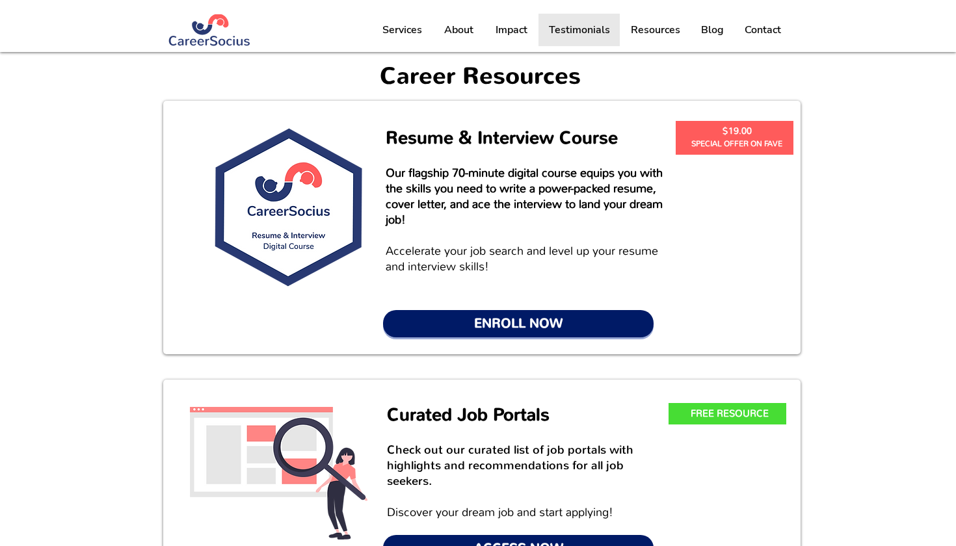
click at [592, 36] on p "Testimonials" at bounding box center [579, 30] width 74 height 33
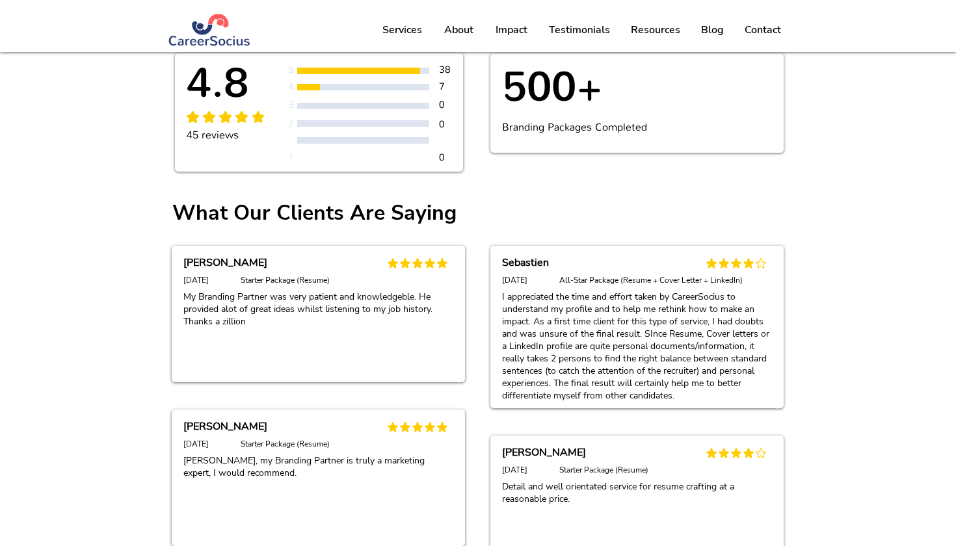
scroll to position [428, 0]
